Goal: Task Accomplishment & Management: Complete application form

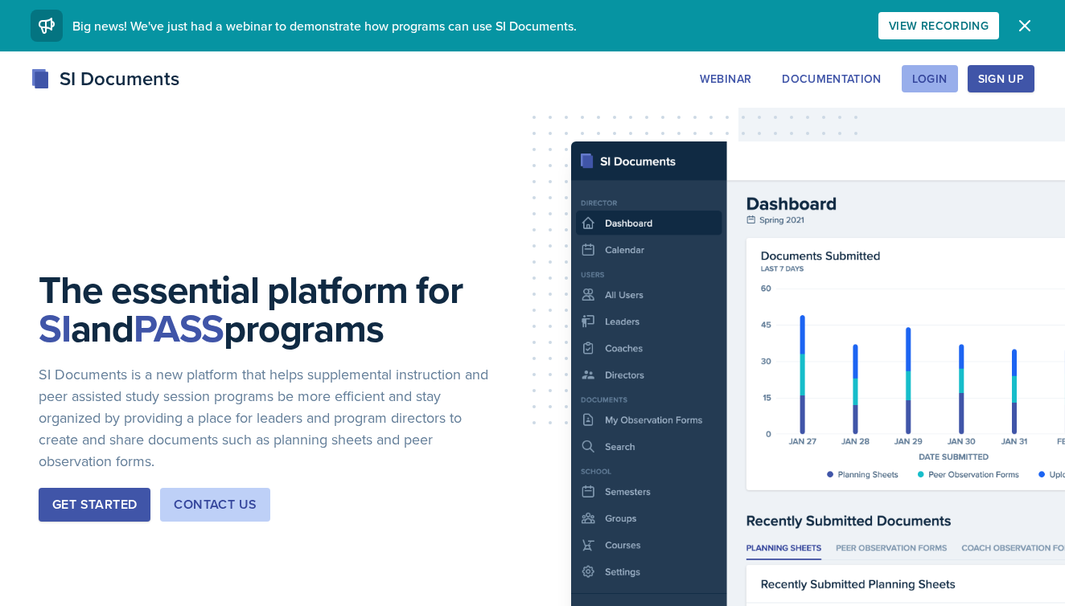
click at [929, 80] on div "Login" at bounding box center [929, 78] width 35 height 13
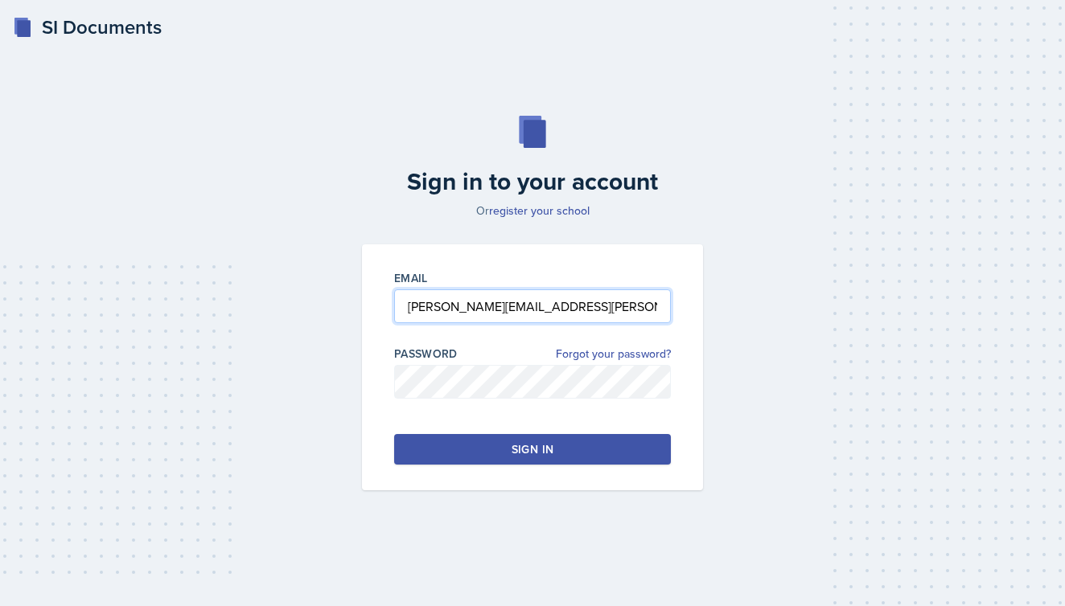
type input "[PERSON_NAME][EMAIL_ADDRESS][PERSON_NAME][DOMAIN_NAME]"
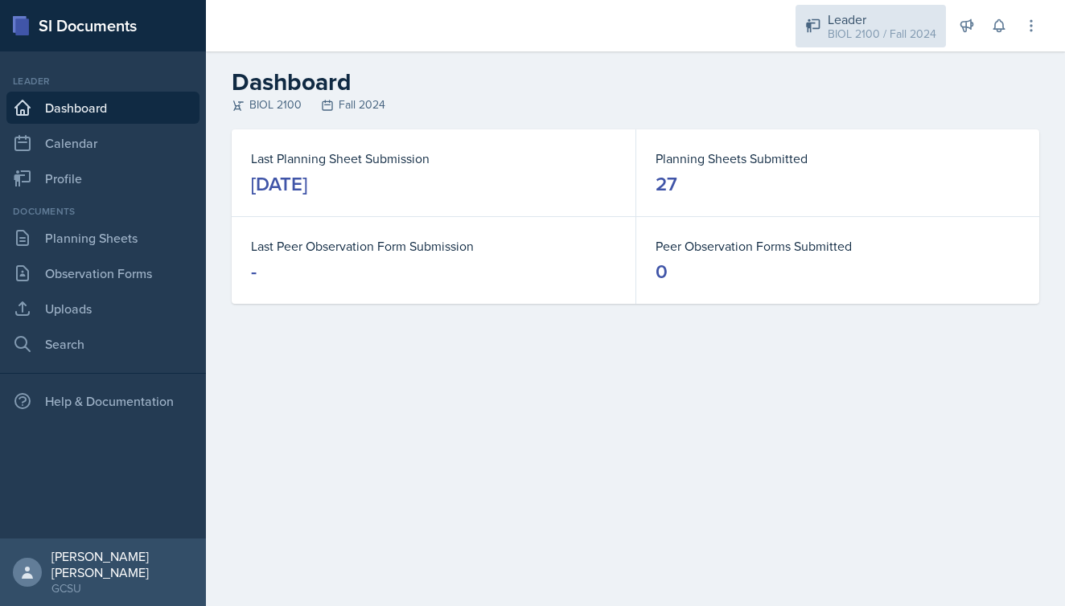
click at [871, 23] on div "Leader" at bounding box center [881, 19] width 109 height 19
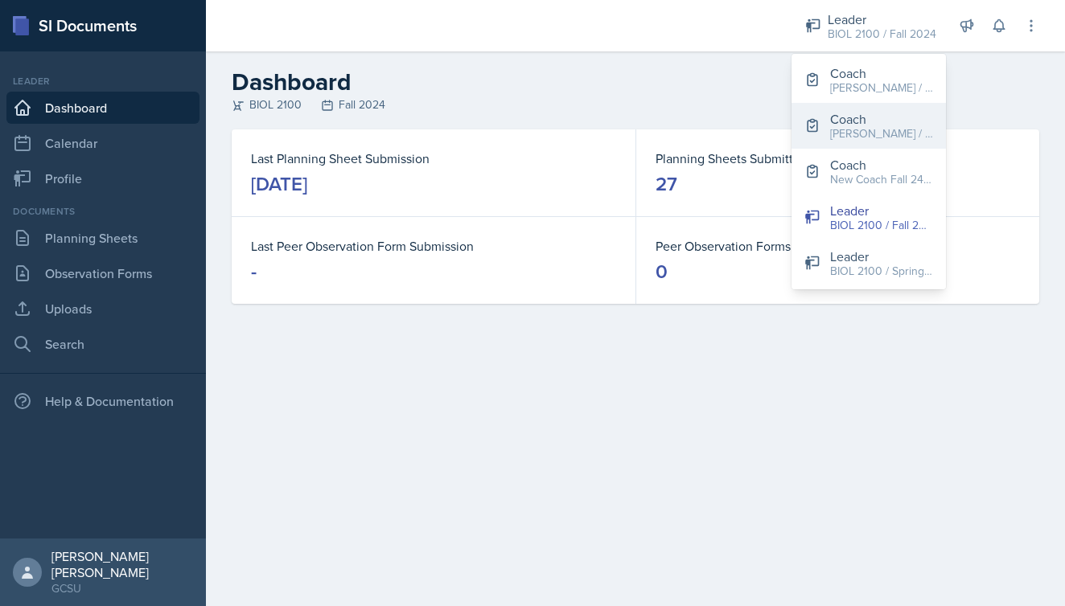
click at [867, 117] on div "Coach" at bounding box center [881, 118] width 103 height 19
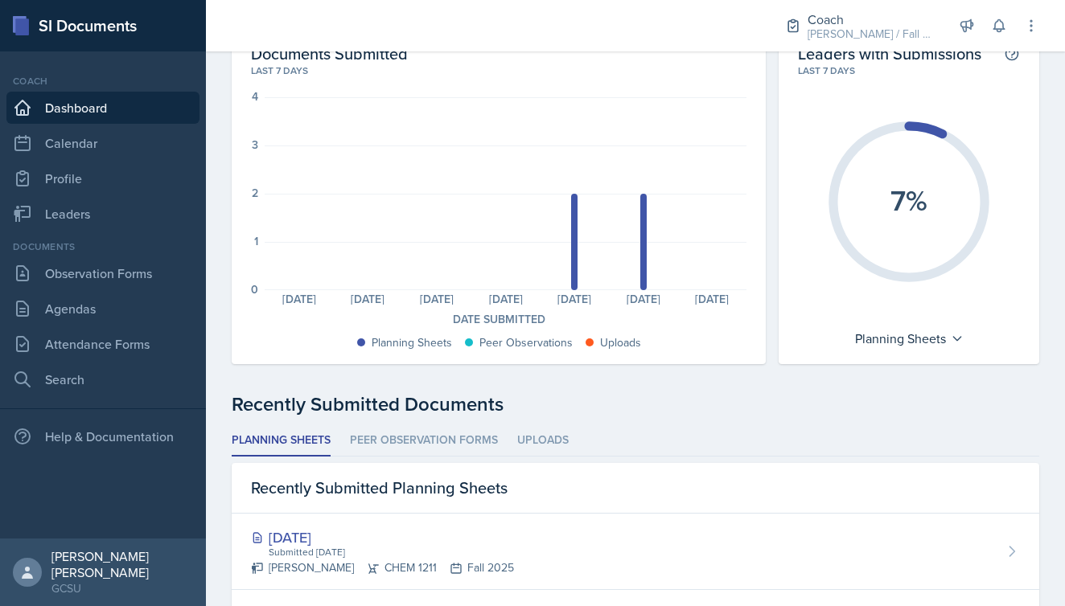
scroll to position [76, 0]
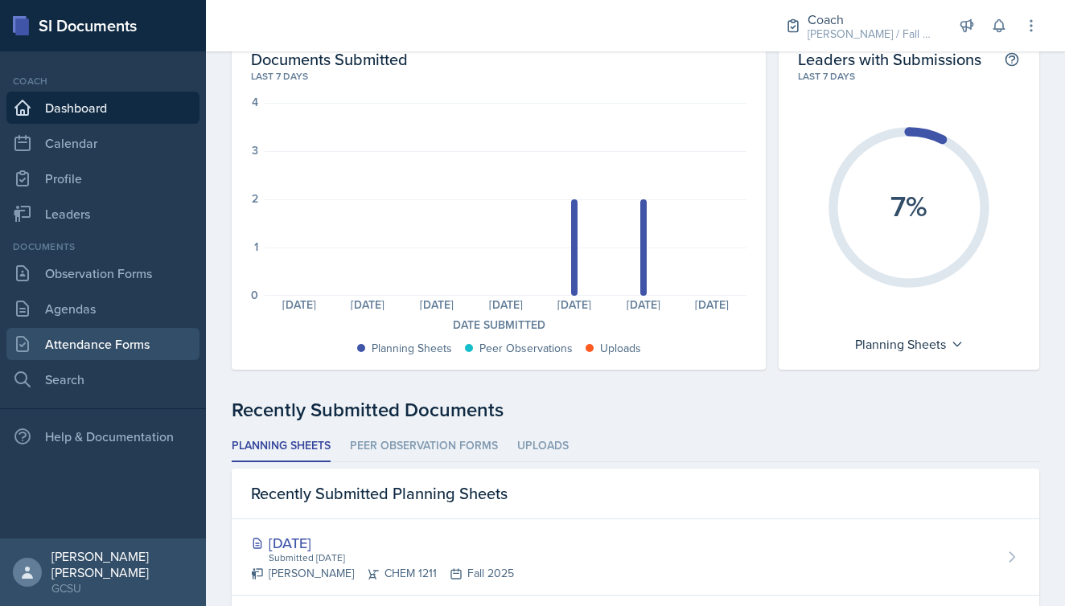
click at [43, 347] on link "Attendance Forms" at bounding box center [102, 344] width 193 height 32
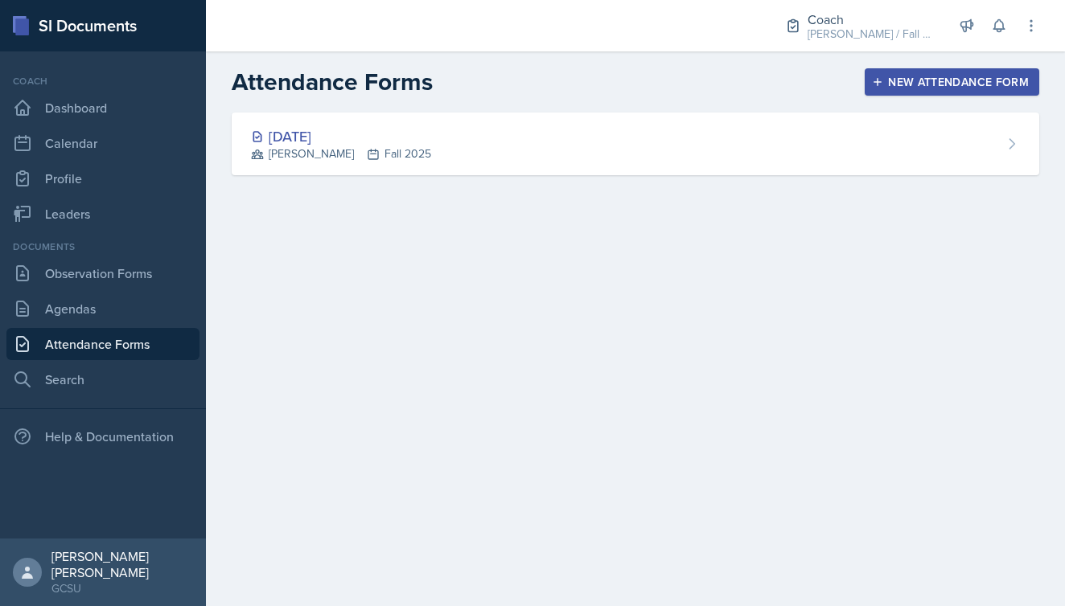
drag, startPoint x: 966, startPoint y: 84, endPoint x: 499, endPoint y: 300, distance: 514.4
click at [499, 300] on main "Attendance Forms New Attendance Form [DATE] [PERSON_NAME] Fall 2025 New Attenda…" at bounding box center [635, 328] width 859 height 555
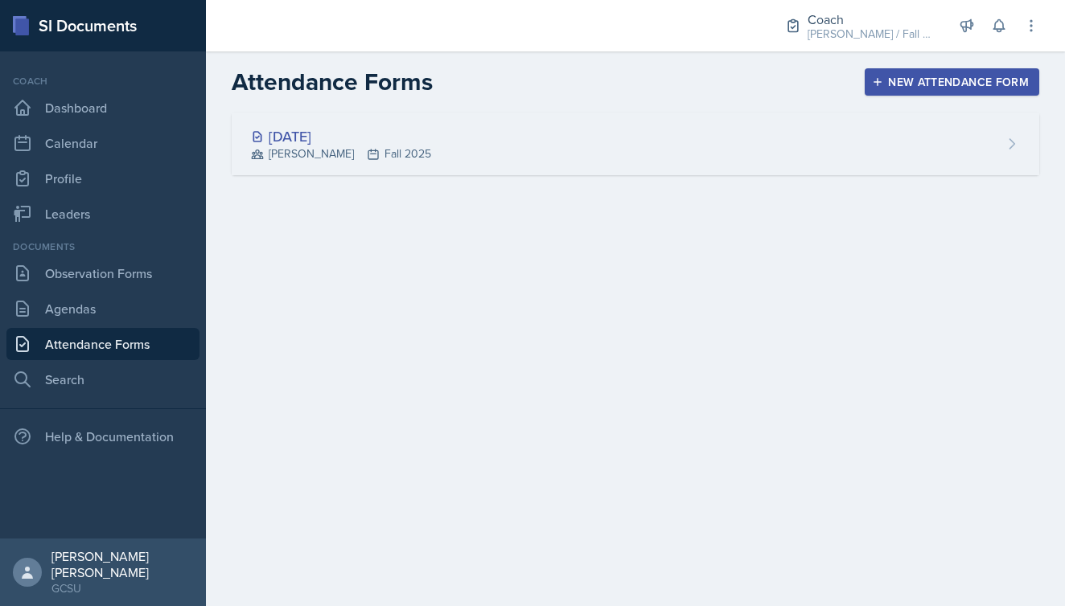
click at [503, 139] on div "[DATE] [PERSON_NAME] Fall 2025" at bounding box center [635, 144] width 807 height 63
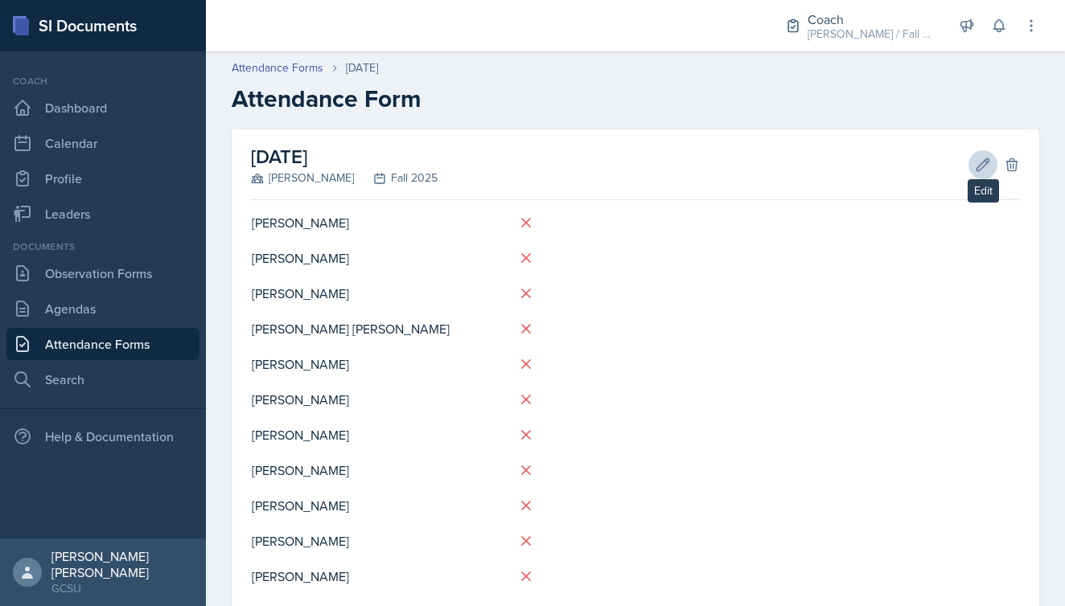
click at [984, 170] on icon at bounding box center [982, 165] width 16 height 16
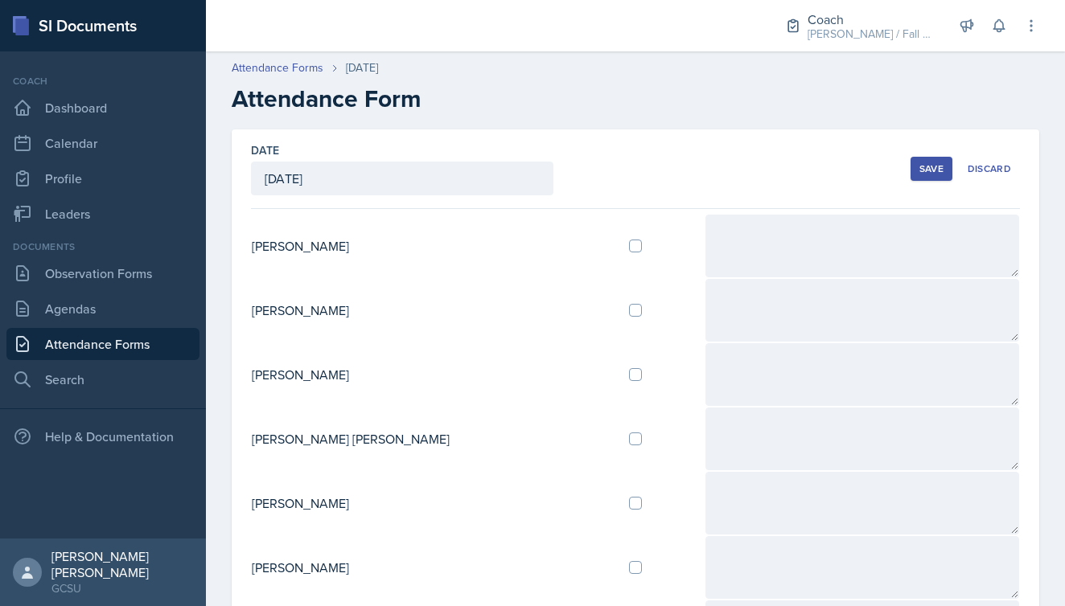
click at [629, 248] on input "checkbox" at bounding box center [635, 246] width 13 height 13
checkbox input "true"
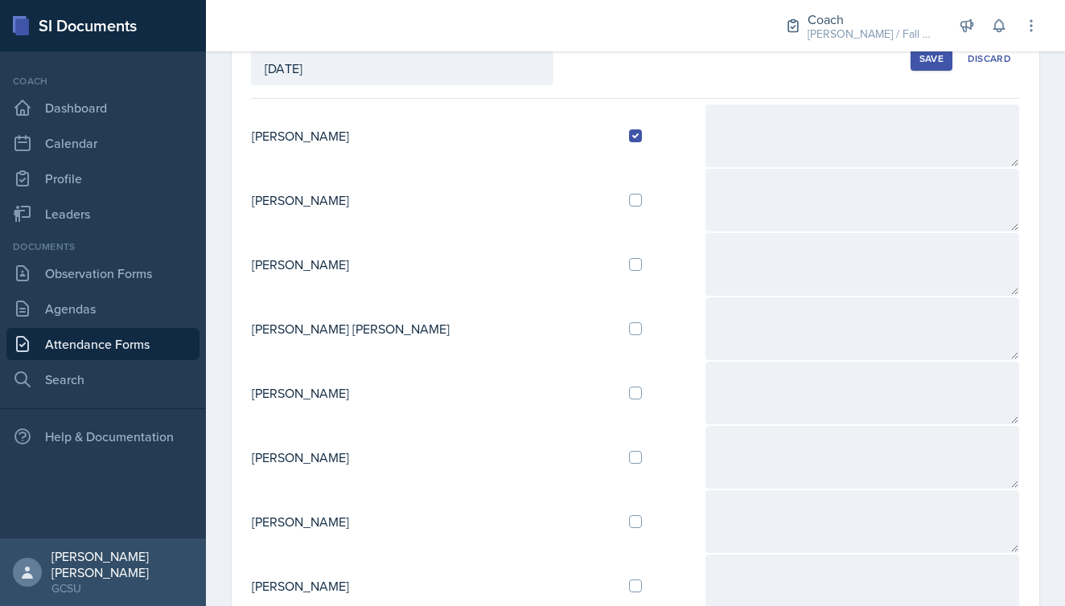
scroll to position [115, 0]
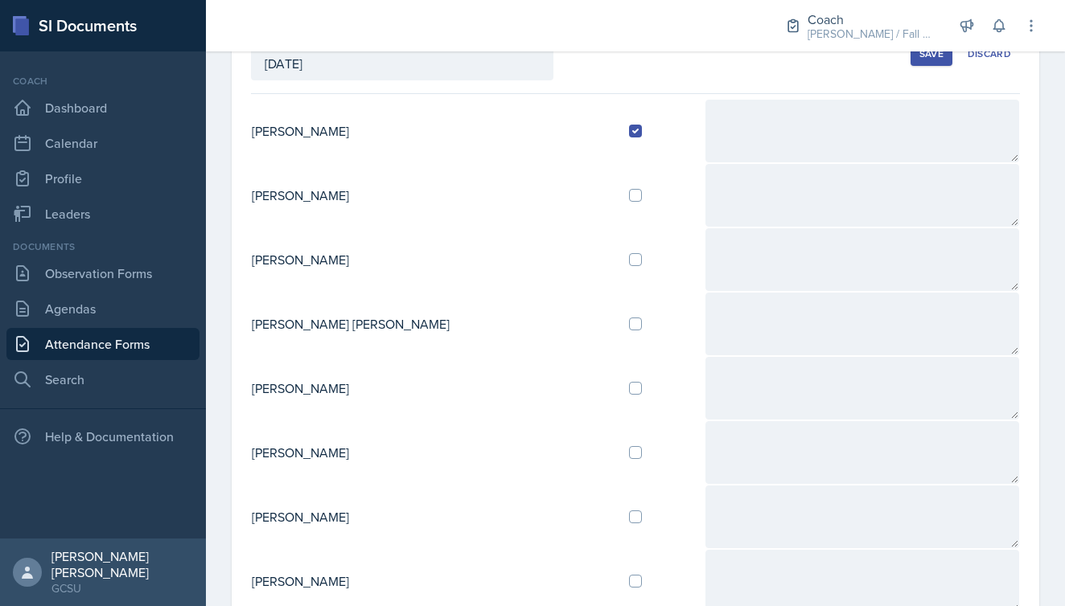
click at [629, 453] on input "checkbox" at bounding box center [635, 452] width 13 height 13
checkbox input "true"
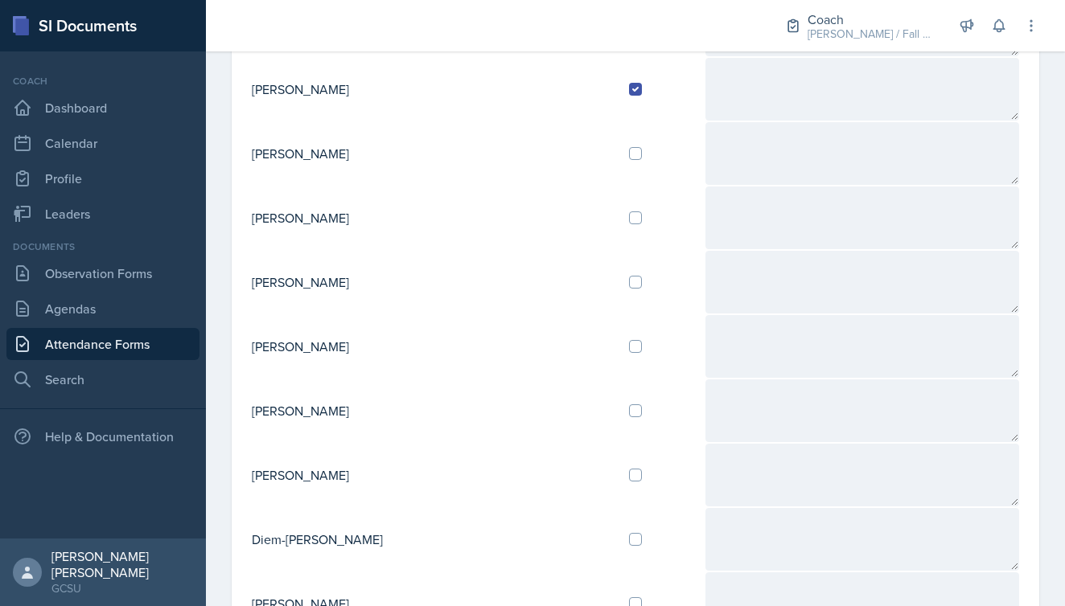
scroll to position [499, 0]
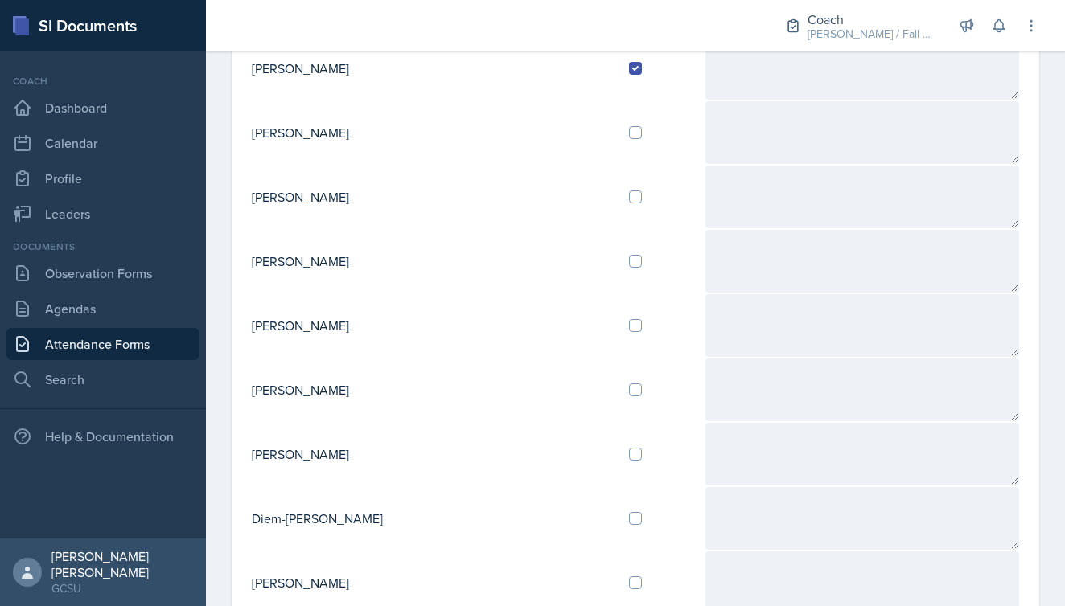
click at [616, 396] on td at bounding box center [660, 390] width 88 height 64
click at [629, 392] on input "checkbox" at bounding box center [635, 390] width 13 height 13
checkbox input "true"
click at [629, 522] on input "checkbox" at bounding box center [635, 518] width 13 height 13
checkbox input "true"
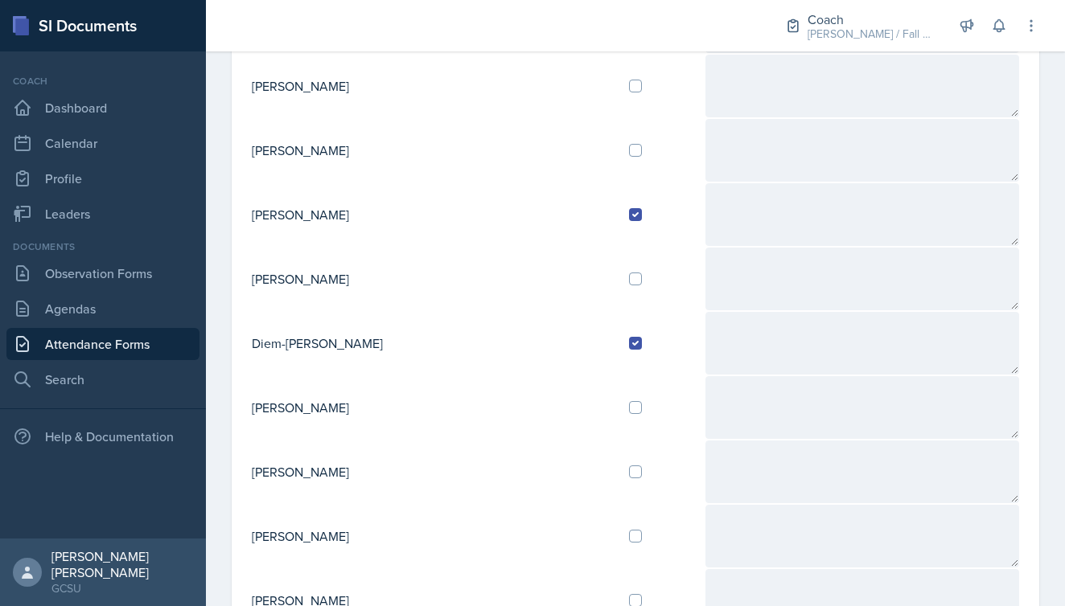
scroll to position [680, 0]
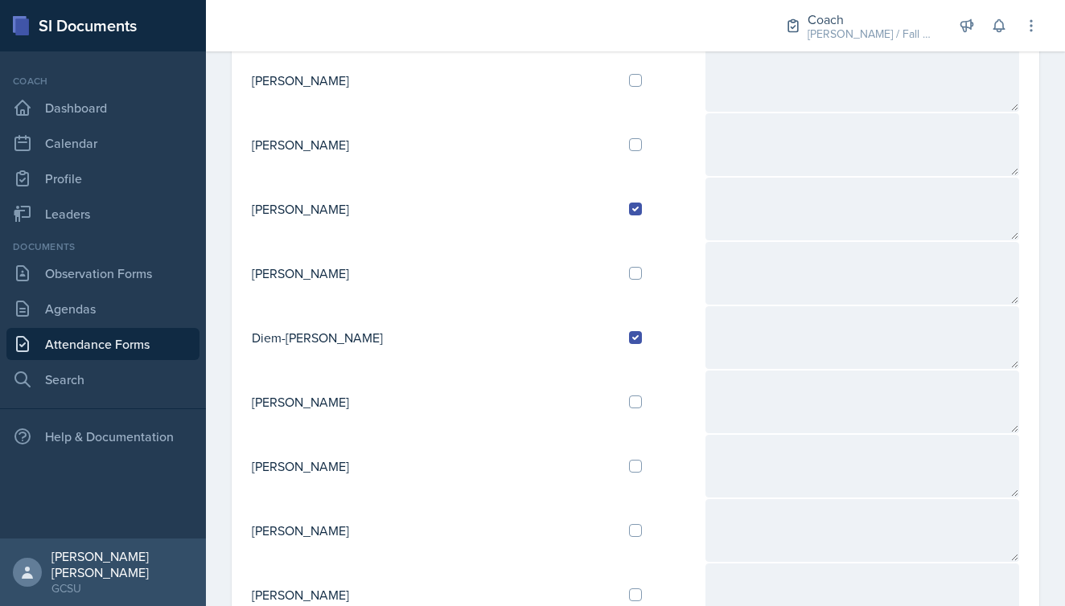
click at [616, 474] on td at bounding box center [660, 466] width 88 height 64
click at [616, 473] on td at bounding box center [660, 466] width 88 height 64
click at [629, 468] on input "checkbox" at bounding box center [635, 466] width 13 height 13
checkbox input "true"
click at [629, 534] on input "checkbox" at bounding box center [635, 530] width 13 height 13
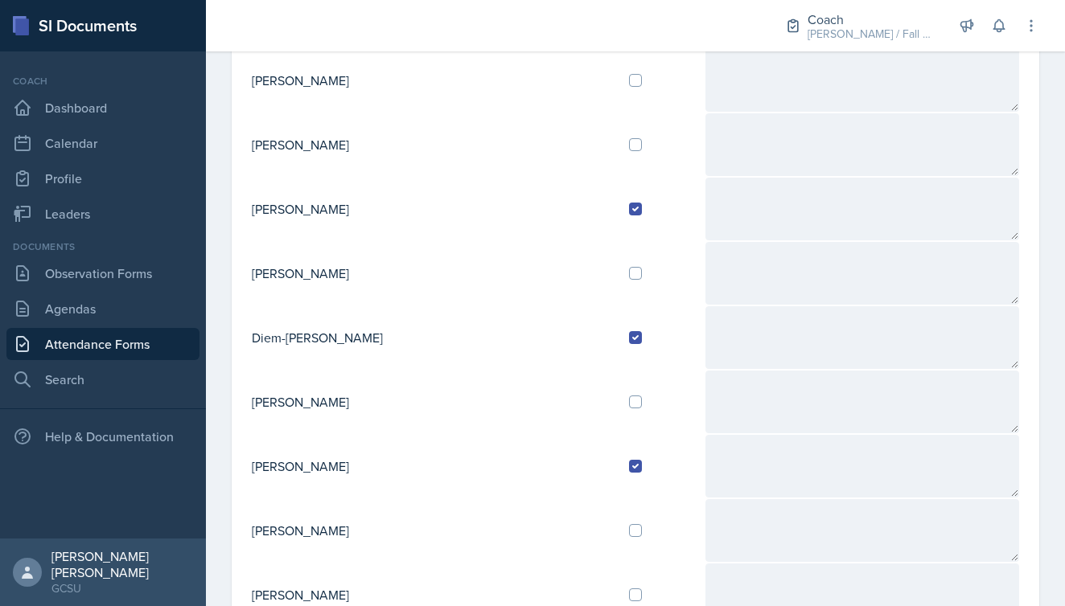
checkbox input "true"
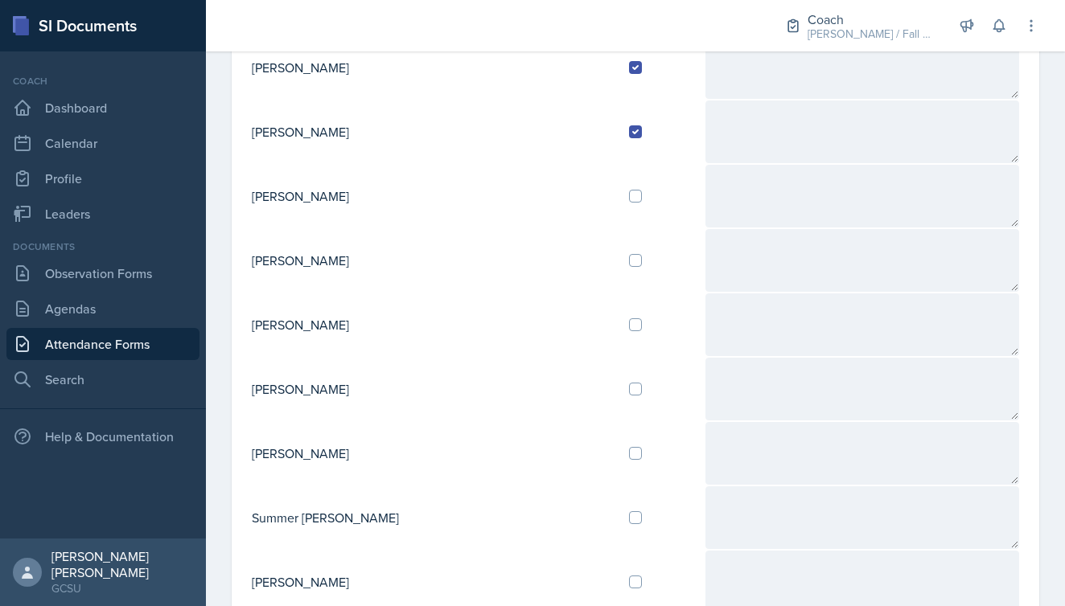
scroll to position [1082, 0]
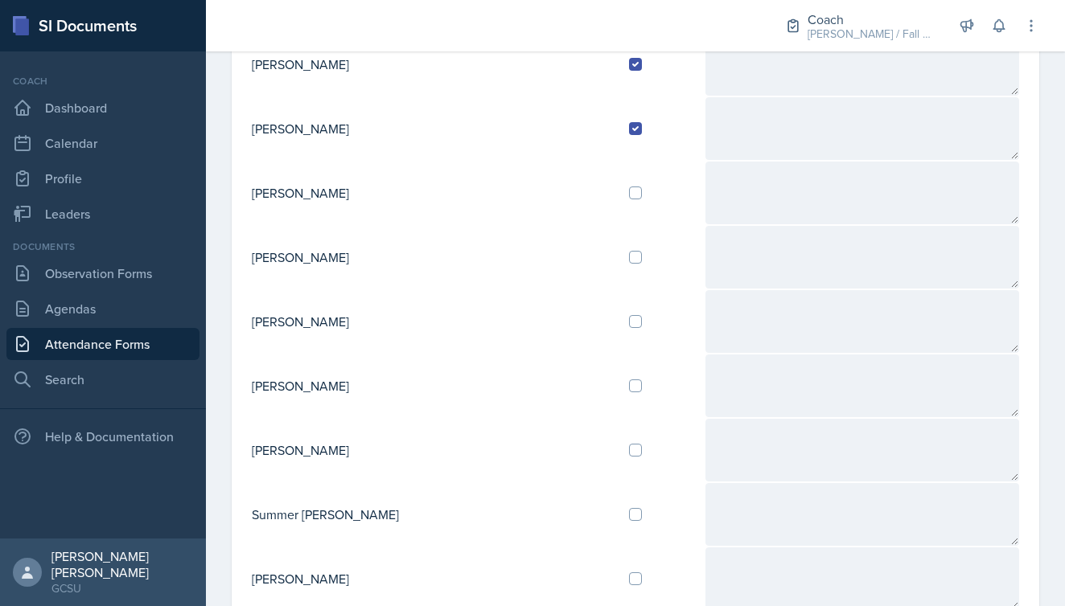
click at [629, 387] on input "checkbox" at bounding box center [635, 386] width 13 height 13
checkbox input "true"
click at [629, 515] on input "checkbox" at bounding box center [635, 514] width 13 height 13
checkbox input "true"
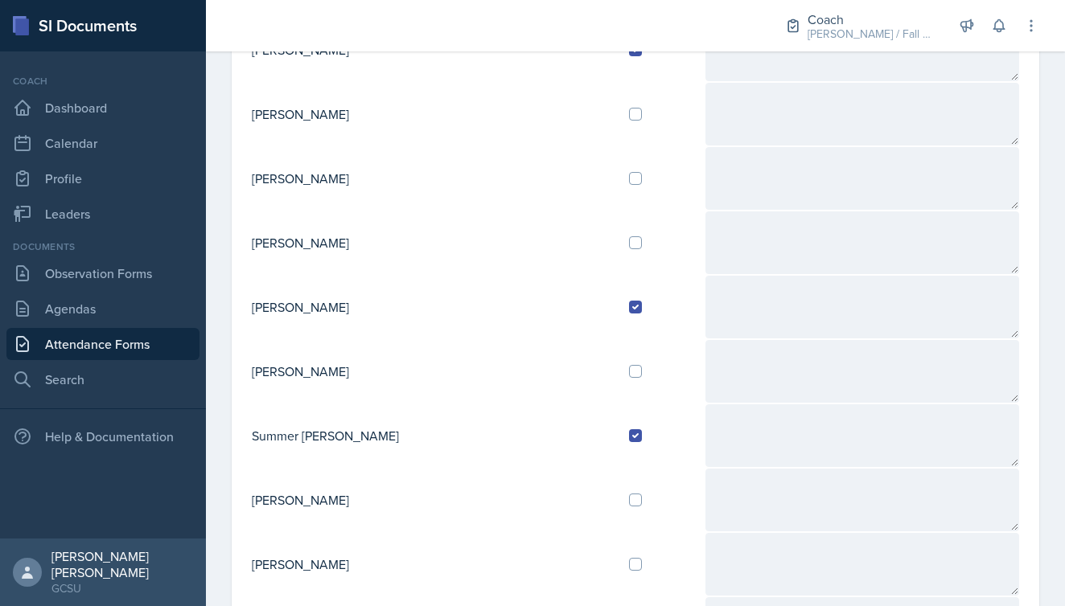
scroll to position [1166, 0]
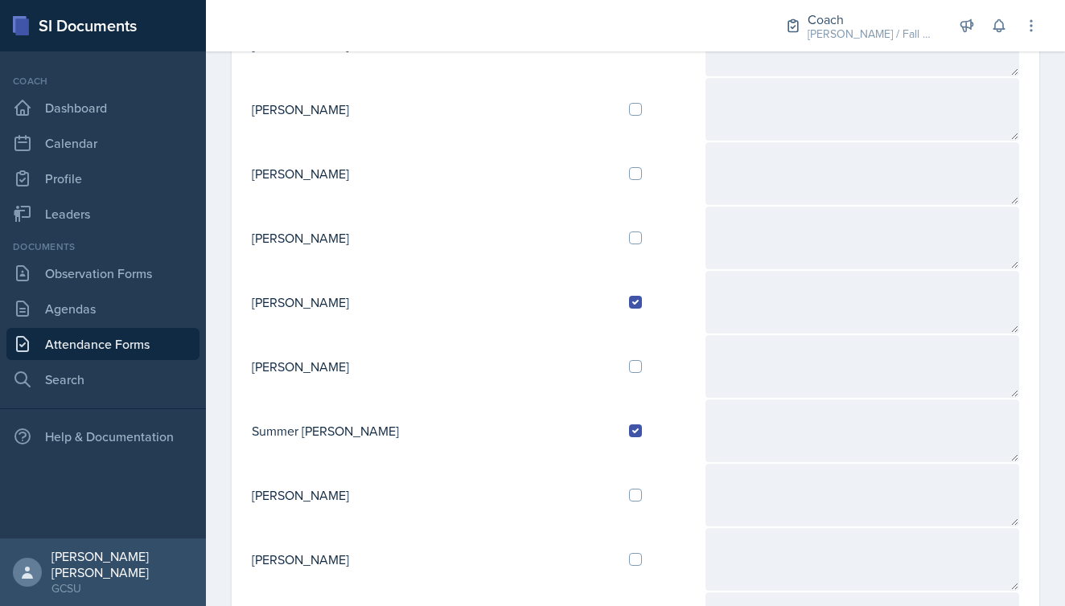
click at [629, 490] on input "checkbox" at bounding box center [635, 495] width 13 height 13
checkbox input "true"
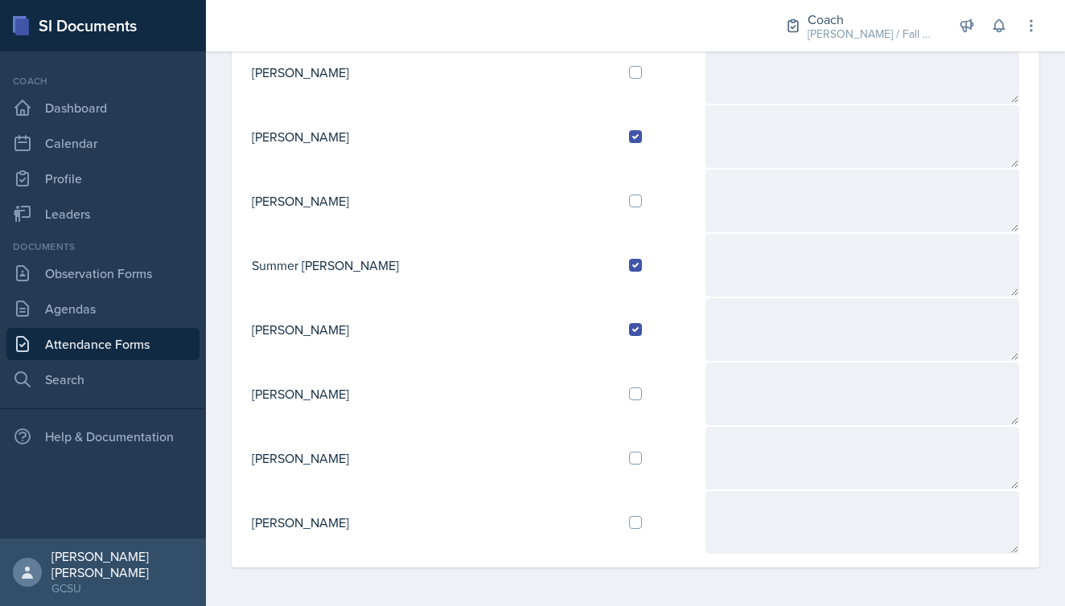
scroll to position [1331, 0]
click at [616, 530] on td at bounding box center [660, 522] width 88 height 64
click at [629, 519] on input "checkbox" at bounding box center [635, 522] width 13 height 13
checkbox input "true"
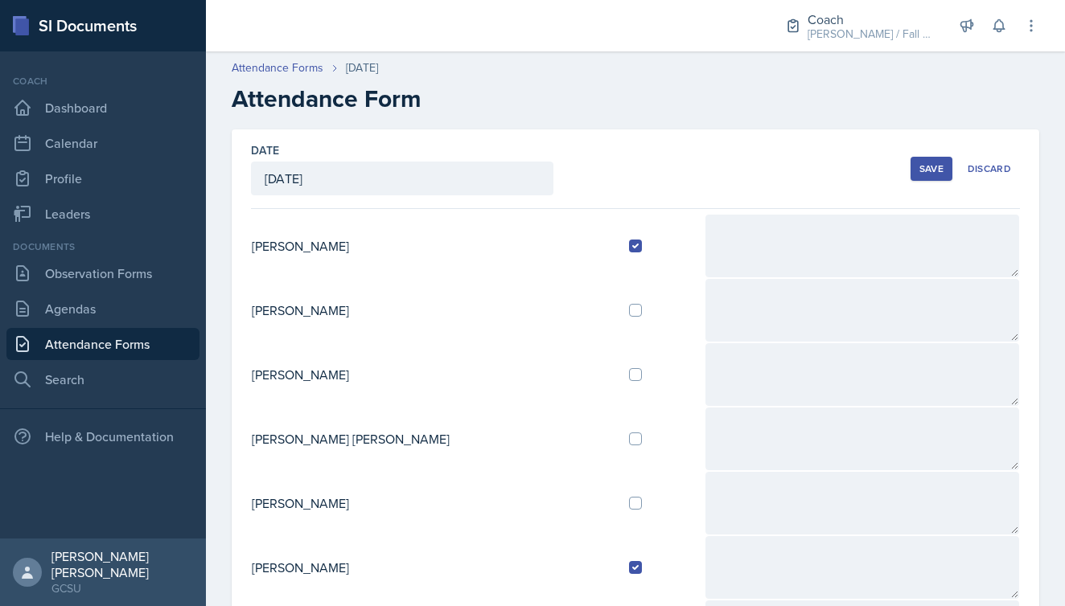
scroll to position [0, 0]
click at [933, 174] on div "Save" at bounding box center [931, 168] width 24 height 13
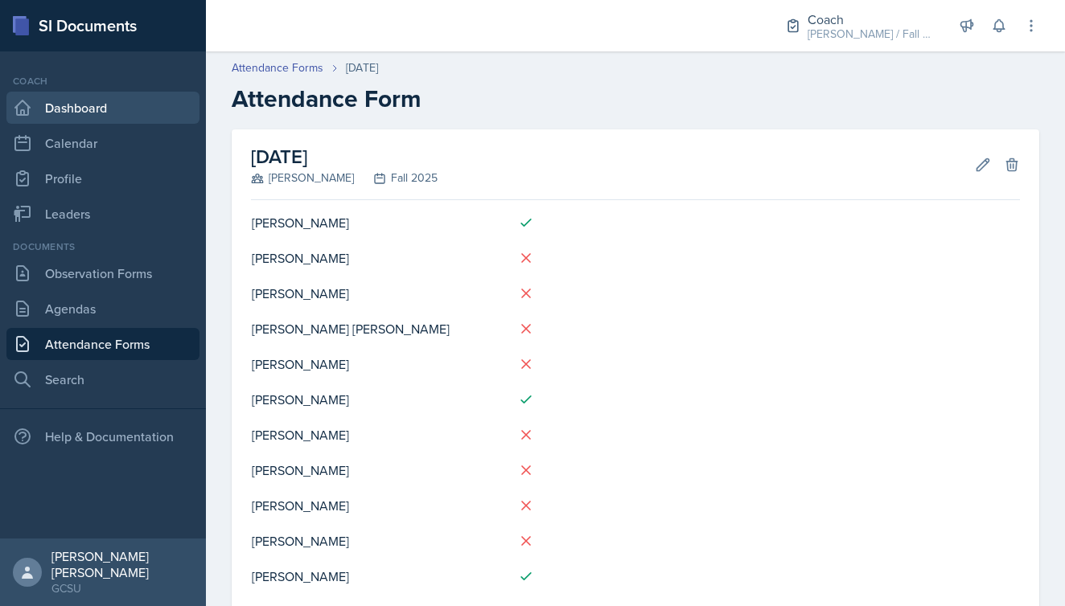
click at [63, 100] on link "Dashboard" at bounding box center [102, 108] width 193 height 32
